Goal: Task Accomplishment & Management: Manage account settings

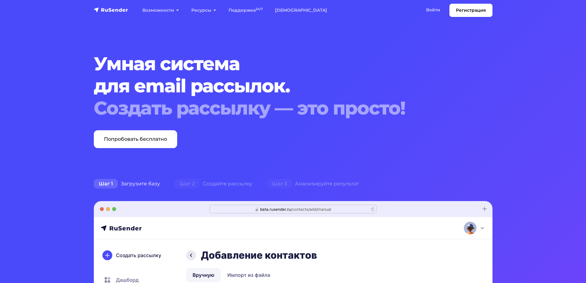
click at [439, 11] on link "Войти" at bounding box center [433, 10] width 26 height 13
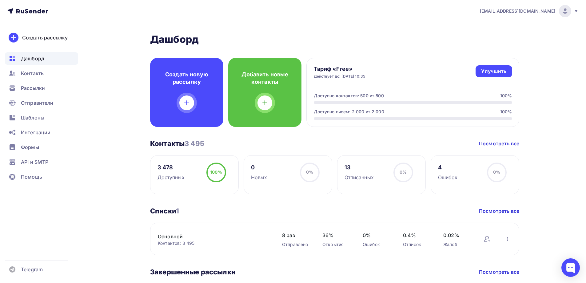
click at [208, 167] on circle at bounding box center [216, 172] width 18 height 18
click at [180, 236] on link "Основной" at bounding box center [210, 235] width 105 height 7
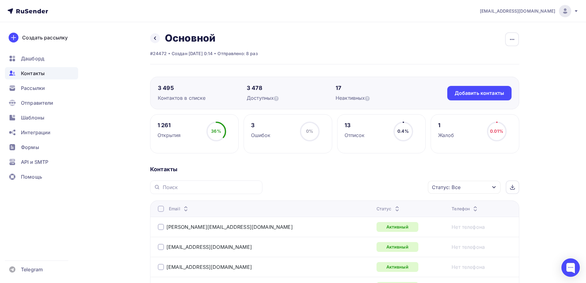
click at [440, 137] on div "Жалоб" at bounding box center [446, 134] width 16 height 7
click at [496, 133] on span "0.01%" at bounding box center [496, 130] width 13 height 5
click at [440, 125] on div "1" at bounding box center [446, 124] width 16 height 7
click at [483, 95] on div "Добавить контакты" at bounding box center [478, 92] width 49 height 7
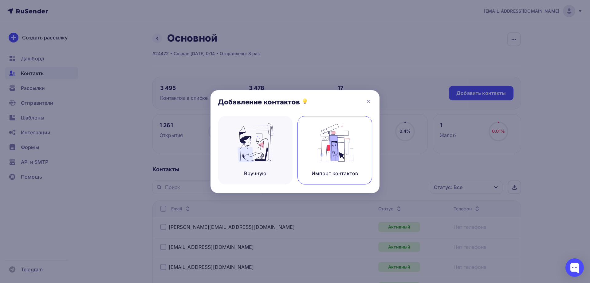
click at [324, 143] on img at bounding box center [334, 142] width 41 height 39
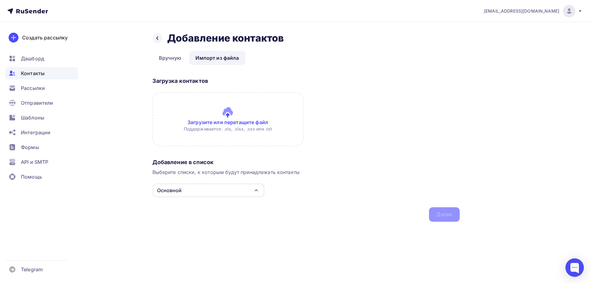
click at [225, 116] on input "file" at bounding box center [227, 119] width 151 height 54
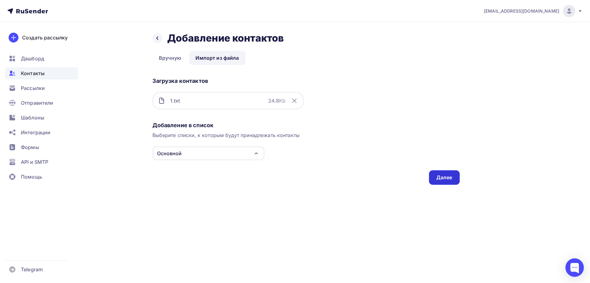
click at [442, 175] on div "Далее" at bounding box center [445, 177] width 16 height 7
